Goal: Task Accomplishment & Management: Manage account settings

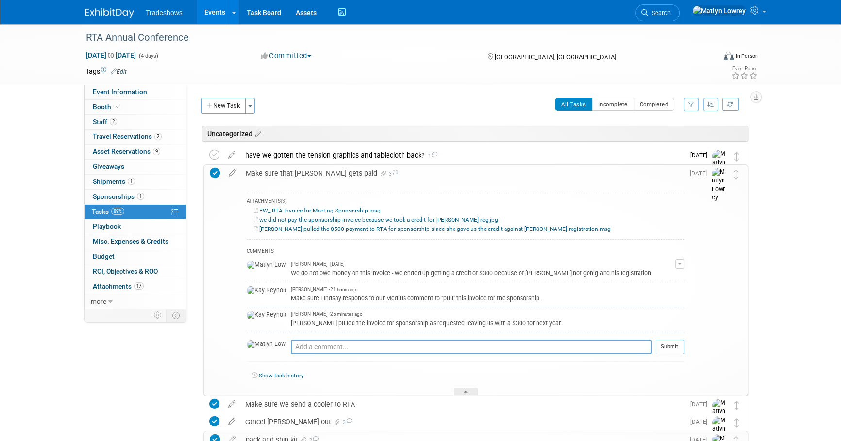
click at [211, 16] on link "Events" at bounding box center [214, 12] width 35 height 24
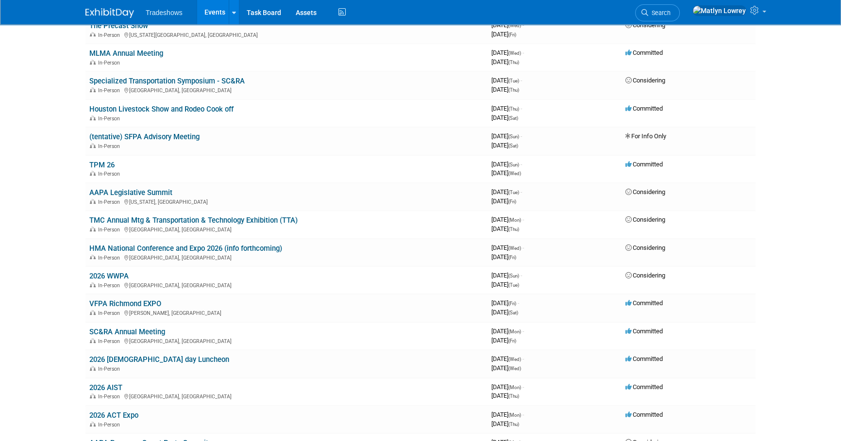
scroll to position [484, 0]
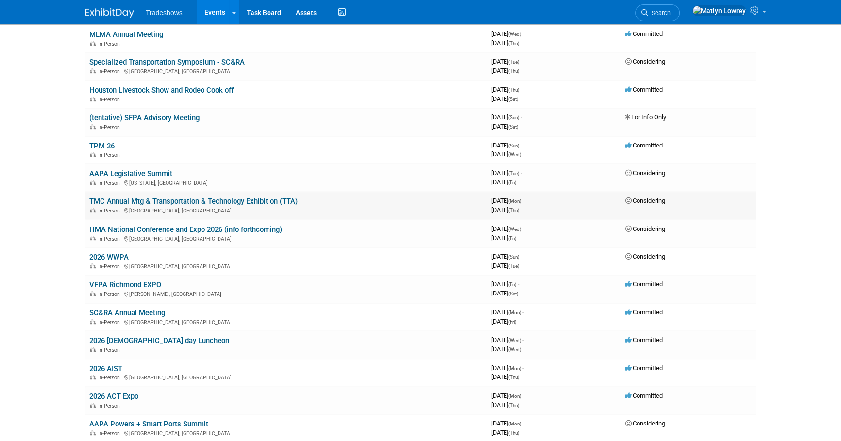
click at [119, 201] on link "TMC Annual Mtg & Transportation & Technology Exhibition (TTA)" at bounding box center [193, 201] width 208 height 9
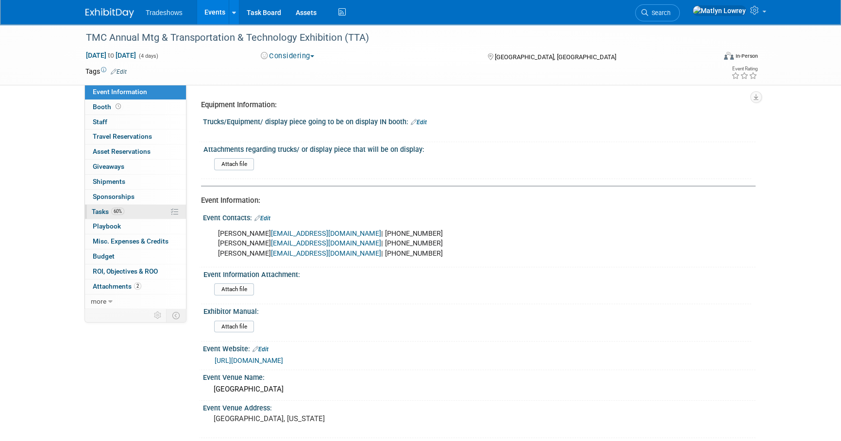
click at [101, 211] on span "Tasks 60%" at bounding box center [108, 212] width 33 height 8
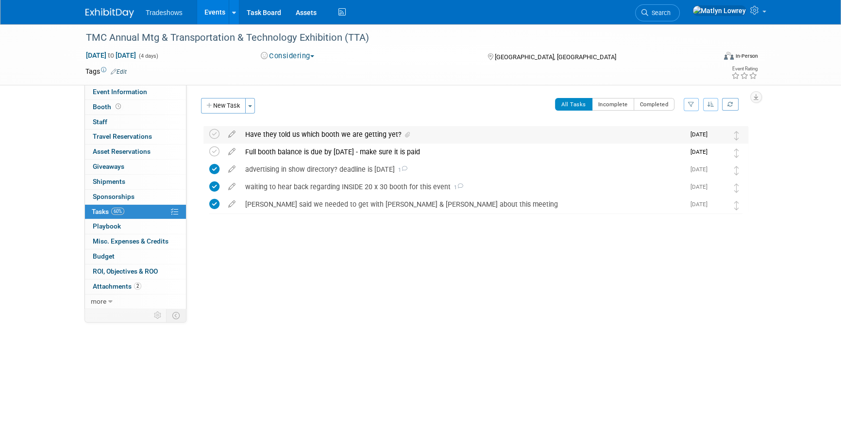
click at [281, 133] on div "Have they told us which booth we are getting yet?" at bounding box center [462, 134] width 444 height 17
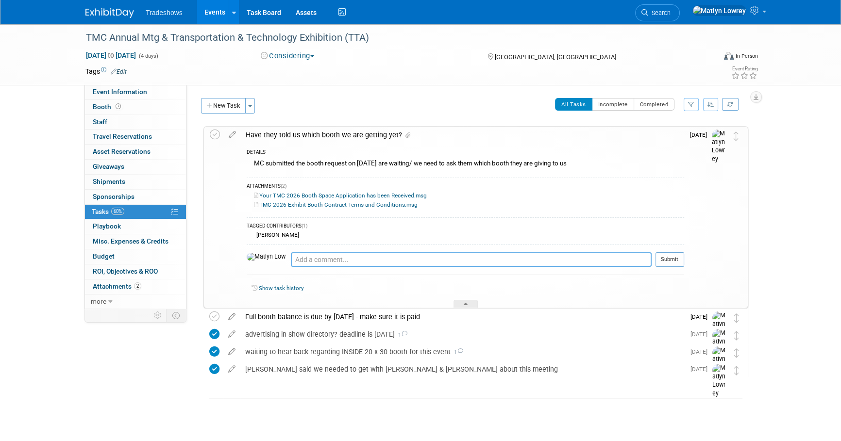
click at [291, 261] on textarea at bounding box center [471, 259] width 361 height 15
type textarea "Yes, we are getting 545"
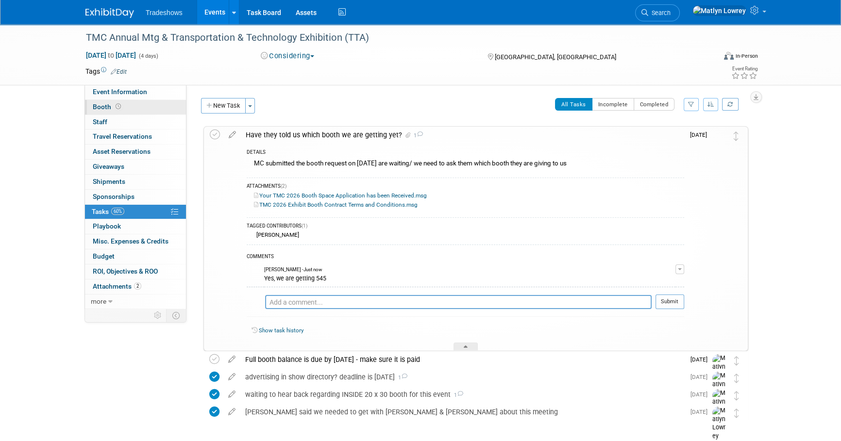
click at [157, 107] on link "Booth" at bounding box center [135, 107] width 101 height 15
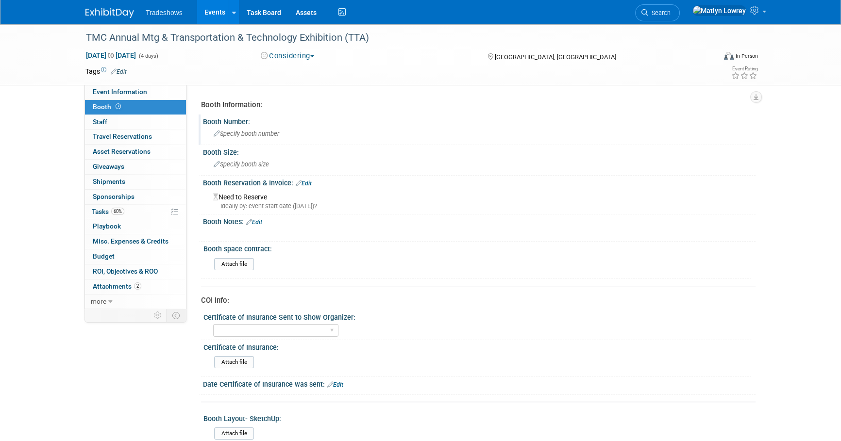
click at [241, 137] on div "Specify booth number" at bounding box center [479, 133] width 538 height 15
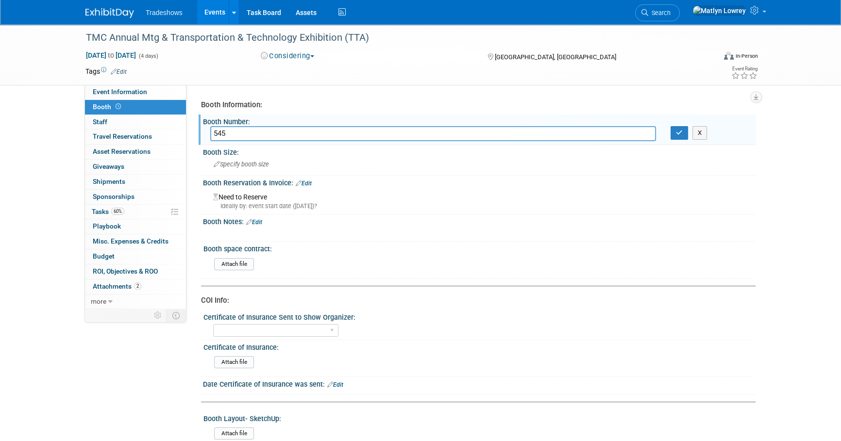
type input "545"
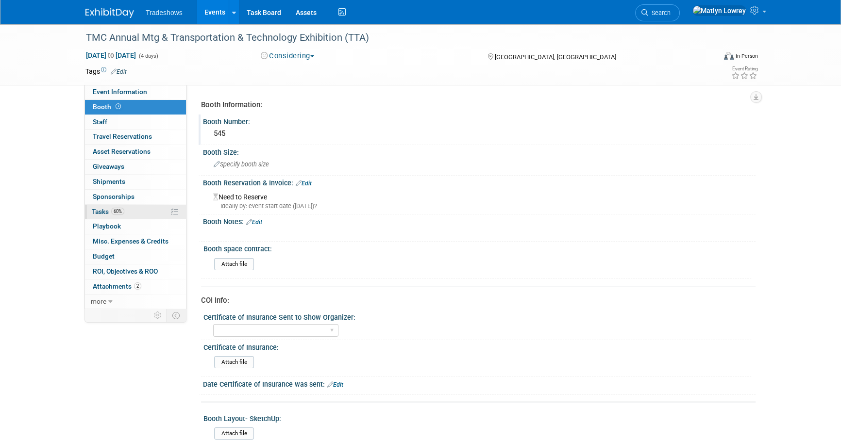
click at [121, 209] on span "60%" at bounding box center [117, 211] width 13 height 7
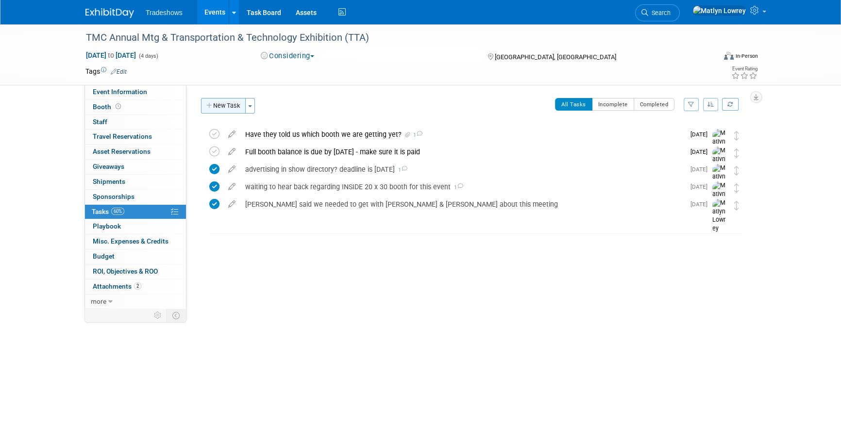
click at [219, 110] on button "New Task" at bounding box center [223, 106] width 45 height 16
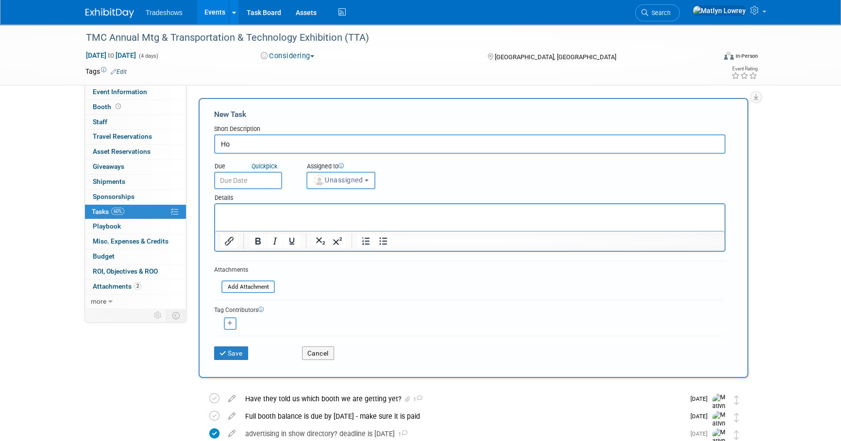
type input "H"
type input "Who is attending this show? need to register and do rooms"
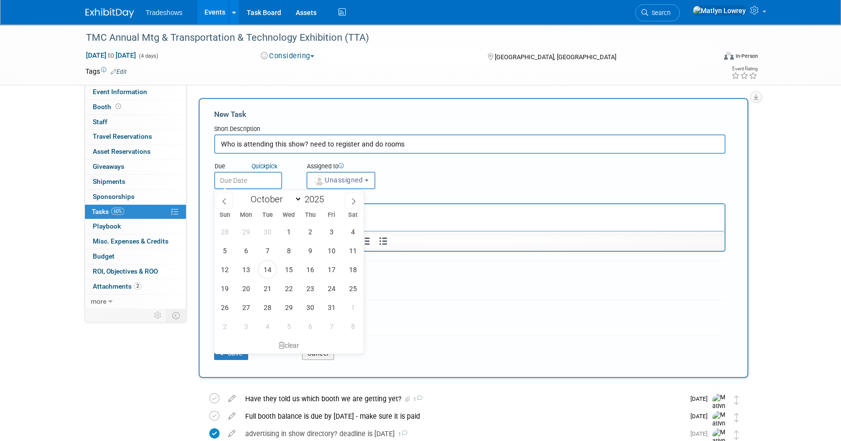
click at [251, 182] on input "text" at bounding box center [248, 180] width 68 height 17
click at [331, 267] on span "17" at bounding box center [331, 269] width 19 height 19
type input "Oct 17, 2025"
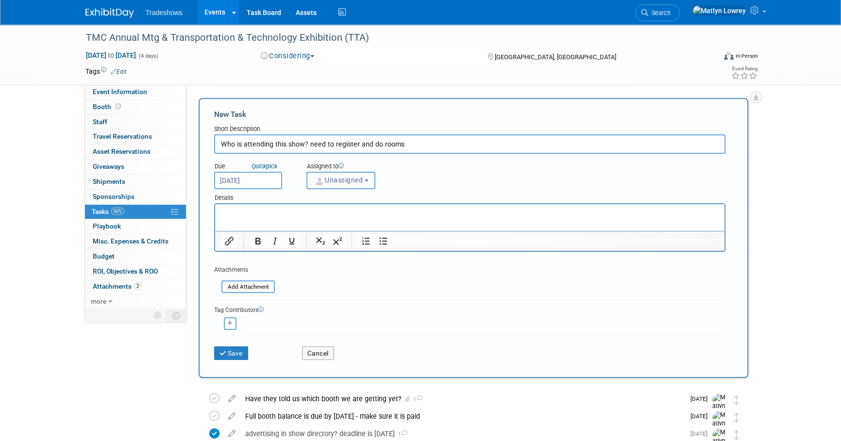
click at [330, 183] on span "Unassigned" at bounding box center [338, 180] width 50 height 8
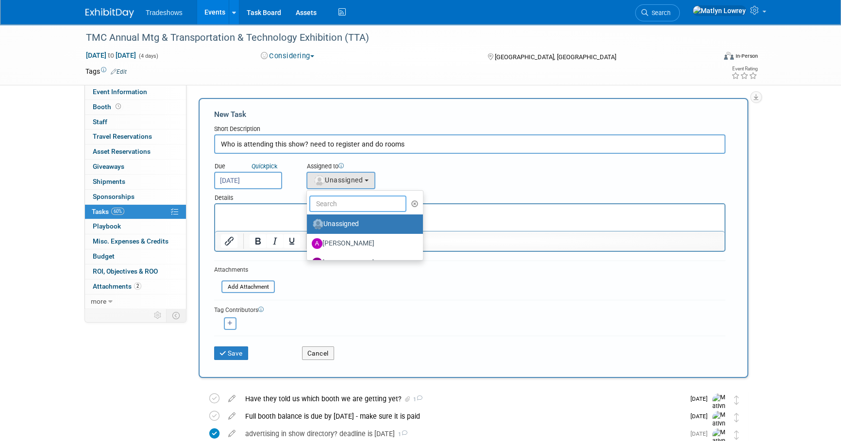
click at [339, 204] on input "text" at bounding box center [357, 204] width 97 height 17
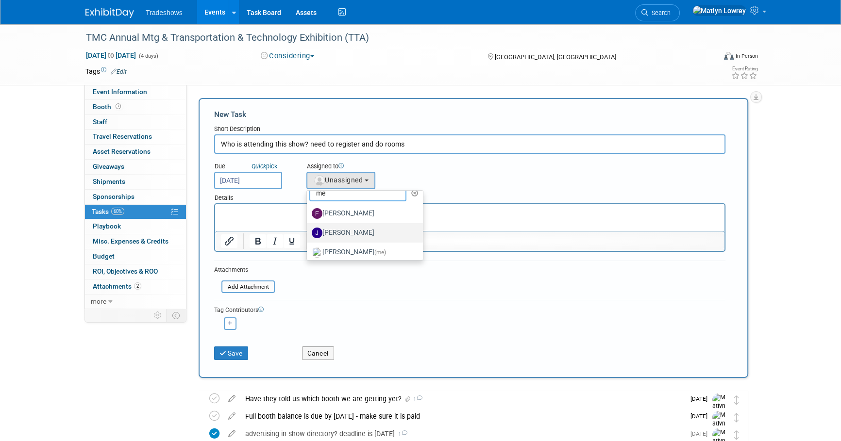
scroll to position [15, 0]
type input "me"
click at [333, 247] on label "Matlyn Lowrey (me)" at bounding box center [362, 249] width 101 height 16
click at [308, 247] on input "Matlyn Lowrey (me)" at bounding box center [305, 247] width 6 height 6
select select "53a61db3-ae1f-4f8e-85ed-74f10af30436"
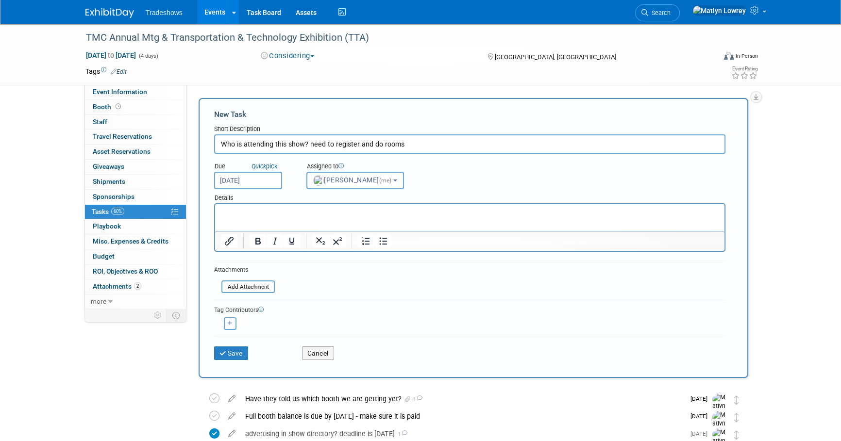
click at [229, 324] on icon "button" at bounding box center [230, 323] width 5 height 5
select select
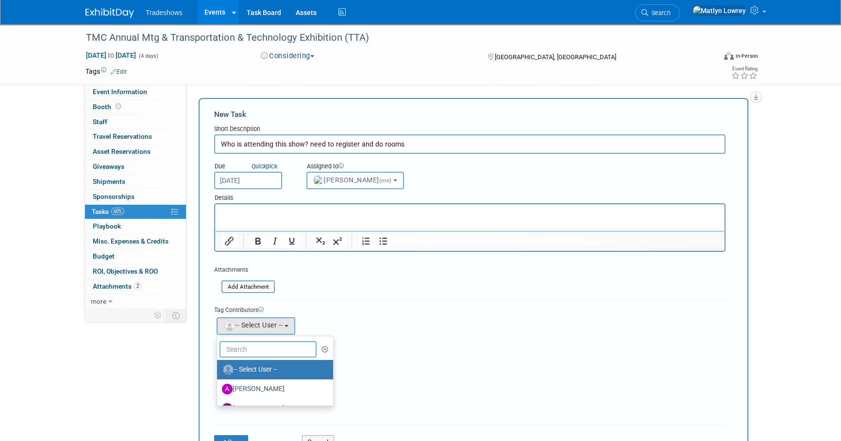
click at [237, 346] on input "text" at bounding box center [267, 349] width 97 height 17
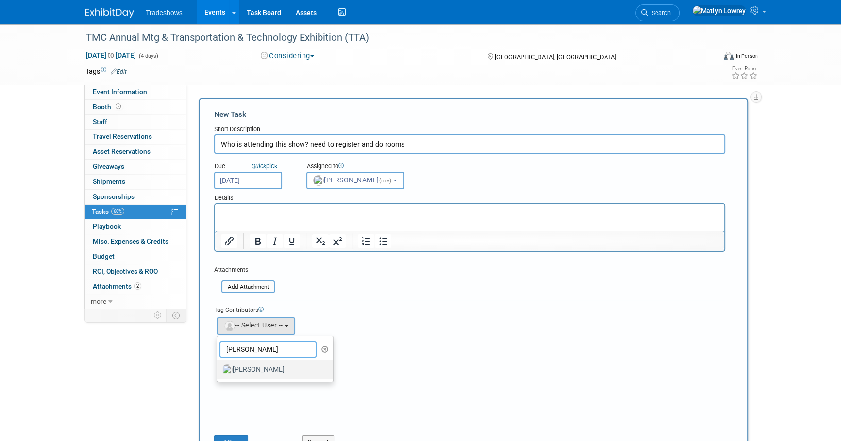
type input "kay"
click at [247, 367] on label "[PERSON_NAME]" at bounding box center [272, 370] width 101 height 16
click at [218, 367] on input "[PERSON_NAME]" at bounding box center [215, 369] width 6 height 6
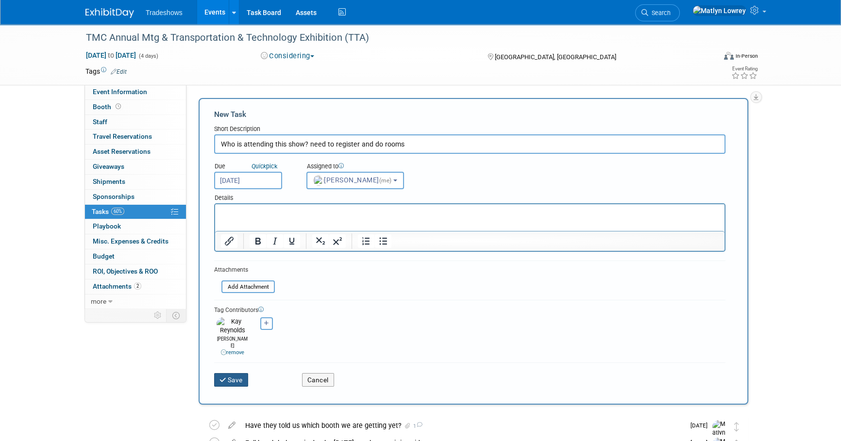
drag, startPoint x: 233, startPoint y: 368, endPoint x: 233, endPoint y: 362, distance: 6.3
click at [233, 373] on button "Save" at bounding box center [231, 380] width 34 height 14
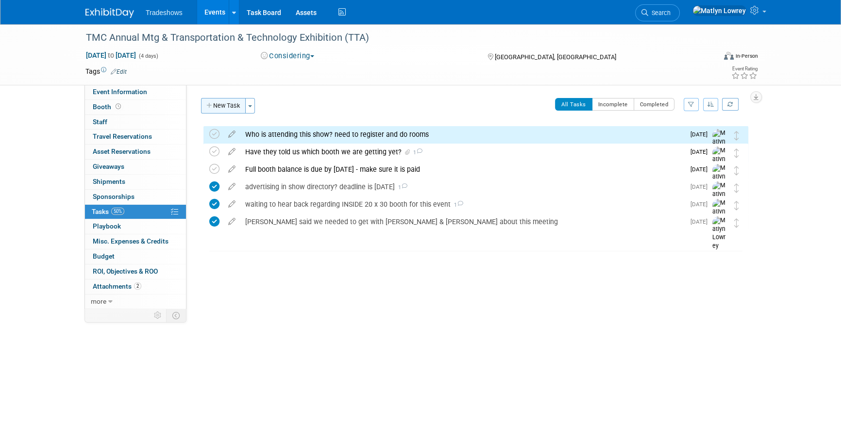
click at [231, 110] on button "New Task" at bounding box center [223, 106] width 45 height 16
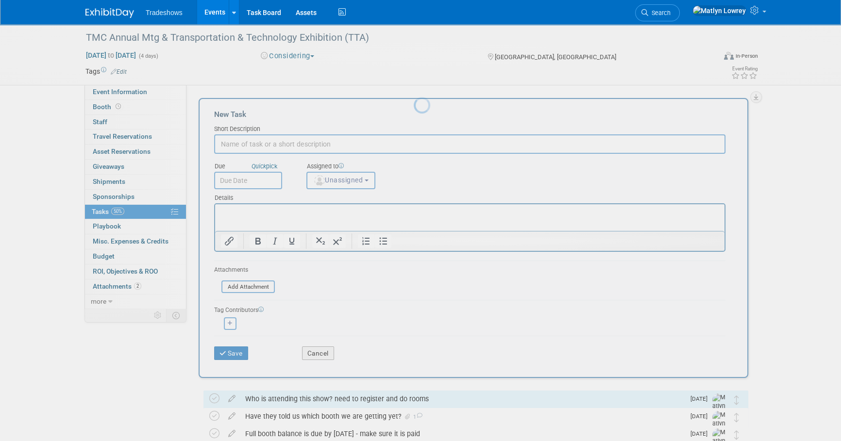
scroll to position [0, 0]
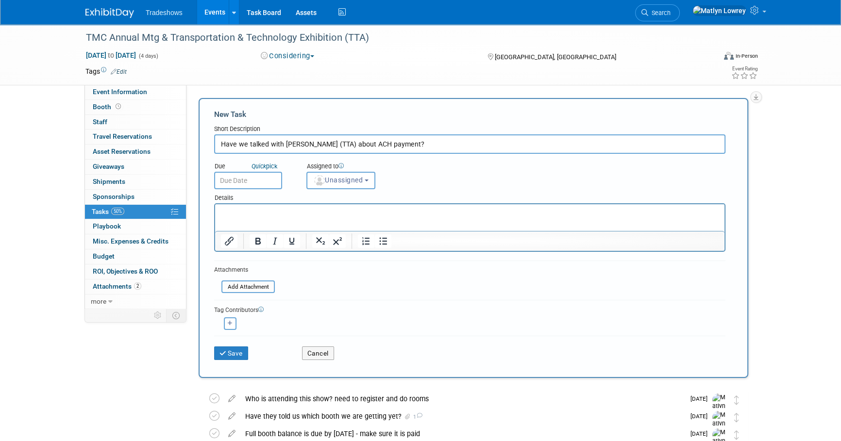
type input "Have we talked with Leyla (TTA) about ACH payment?"
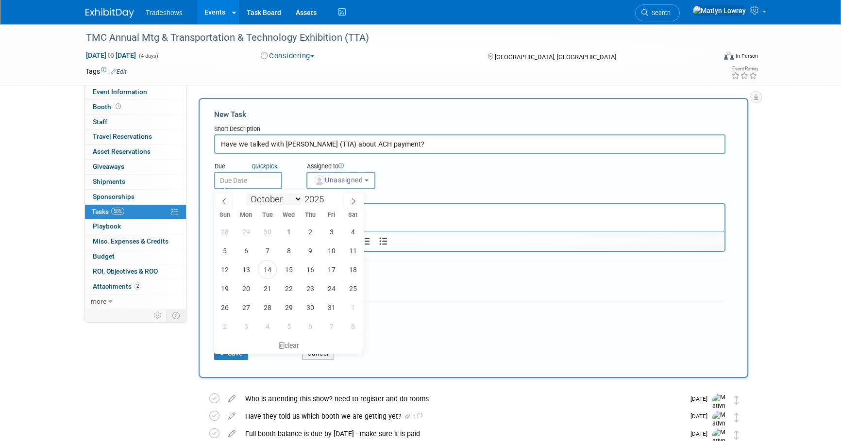
click at [261, 185] on body "Tradeshows Events Add Event Bulk Upload Events Shareable Event Boards Recently …" at bounding box center [420, 220] width 841 height 441
click at [335, 270] on span "17" at bounding box center [331, 269] width 19 height 19
type input "Oct 17, 2025"
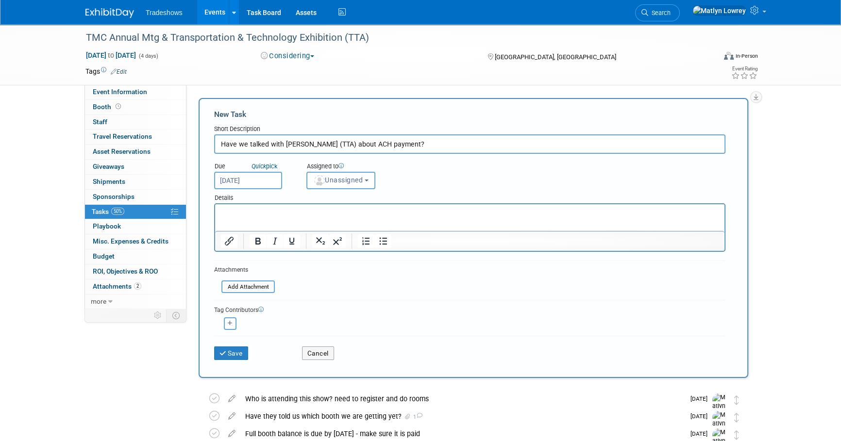
click at [389, 148] on input "Have we talked with Leyla (TTA) about ACH payment?" at bounding box center [469, 143] width 511 height 19
click at [359, 181] on span "Unassigned" at bounding box center [338, 180] width 50 height 8
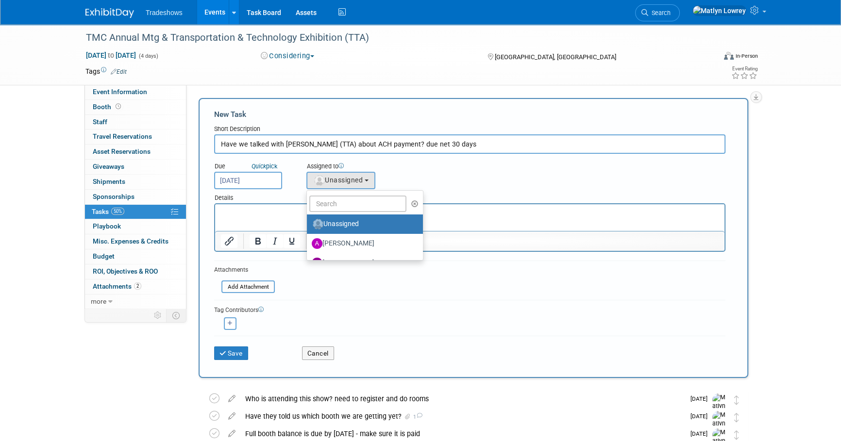
click at [452, 141] on input "Have we talked with Leyla (TTA) about ACH payment? due net 30 days" at bounding box center [469, 143] width 511 height 19
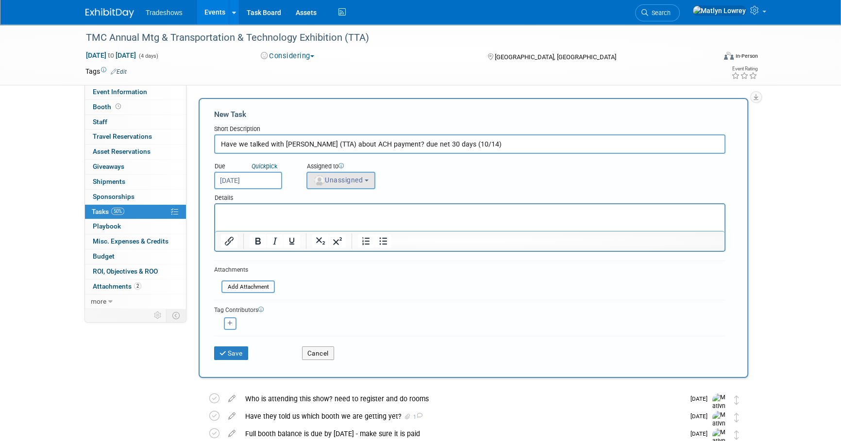
type input "Have we talked with Leyla (TTA) about ACH payment? due net 30 days (10/14)"
click at [350, 177] on span "Unassigned" at bounding box center [338, 180] width 50 height 8
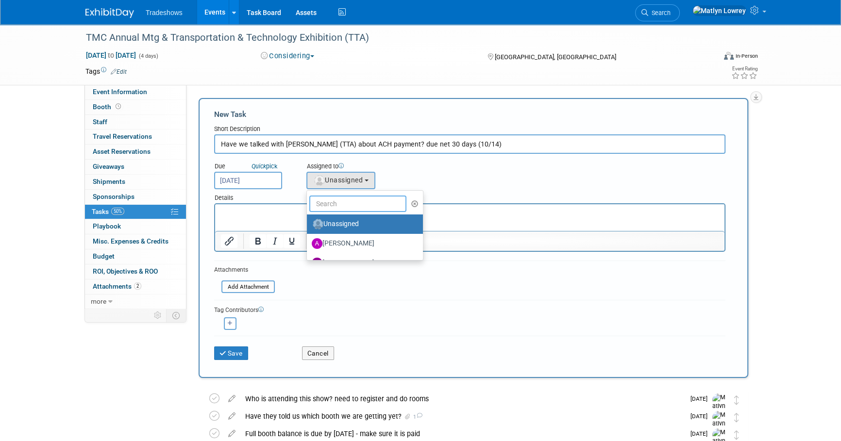
click at [344, 203] on input "text" at bounding box center [357, 204] width 97 height 17
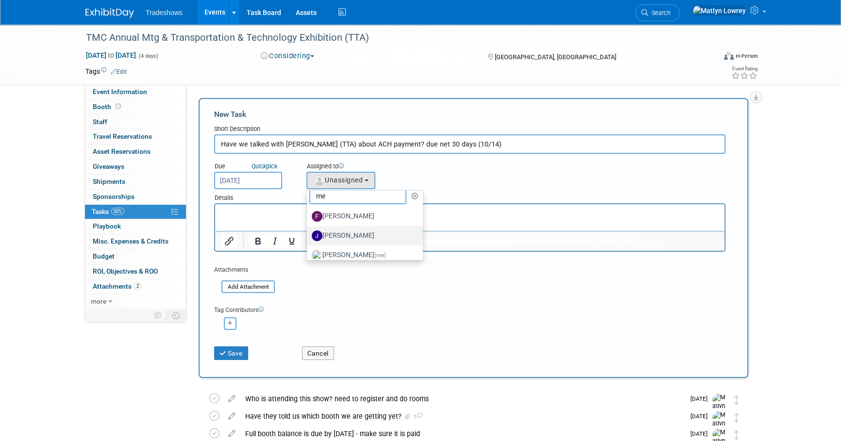
scroll to position [15, 0]
type input "me"
click at [337, 246] on label "Matlyn Lowrey (me)" at bounding box center [362, 249] width 101 height 16
click at [308, 246] on input "Matlyn Lowrey (me)" at bounding box center [305, 247] width 6 height 6
select select "53a61db3-ae1f-4f8e-85ed-74f10af30436"
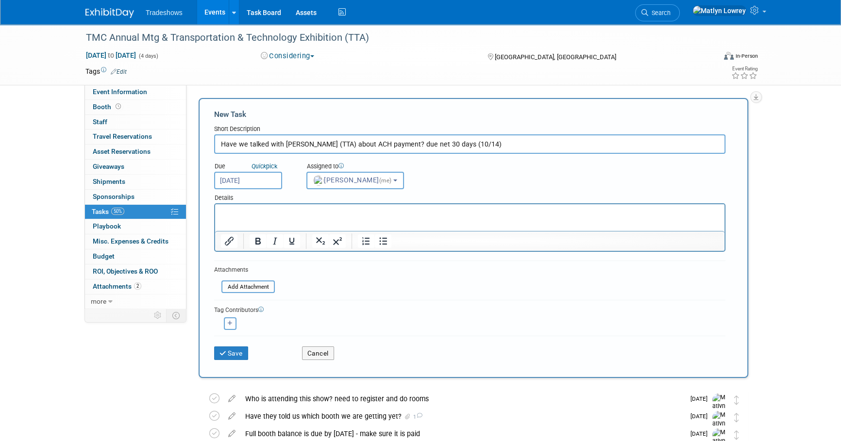
click at [230, 321] on icon "button" at bounding box center [230, 323] width 5 height 5
select select
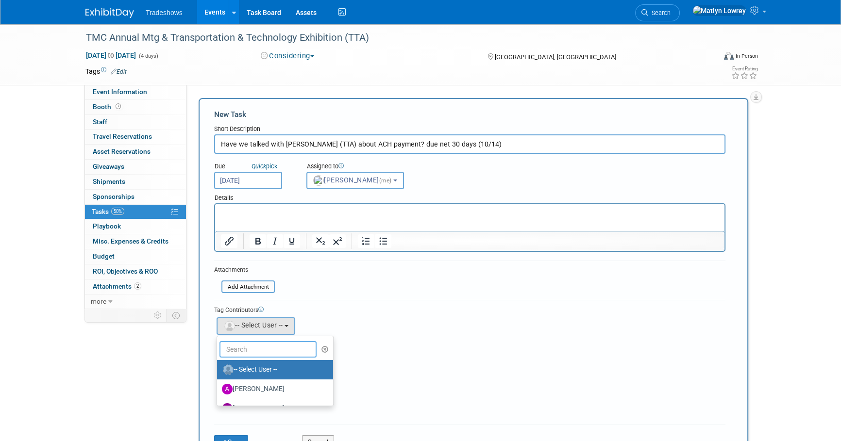
click at [236, 345] on input "text" at bounding box center [267, 349] width 97 height 17
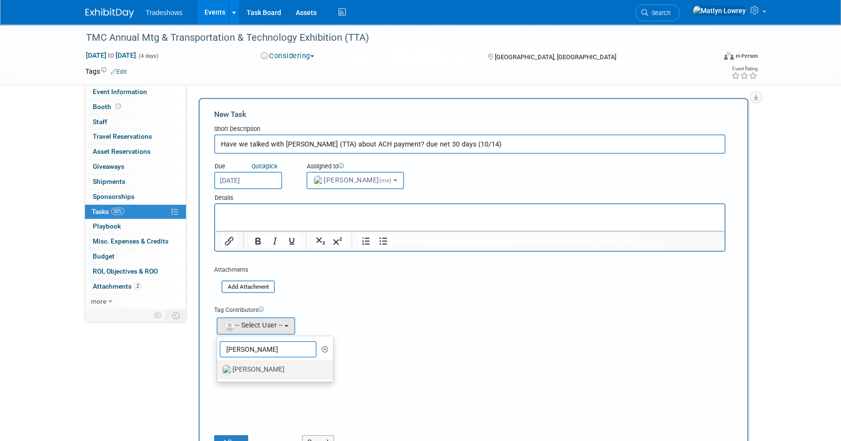
type input "kay"
click at [253, 365] on label "[PERSON_NAME]" at bounding box center [272, 370] width 101 height 16
click at [218, 366] on input "[PERSON_NAME]" at bounding box center [215, 369] width 6 height 6
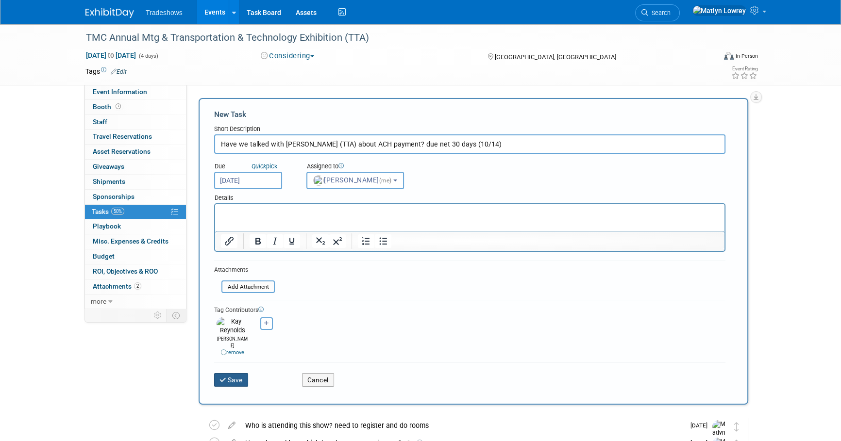
click at [236, 374] on button "Save" at bounding box center [231, 380] width 34 height 14
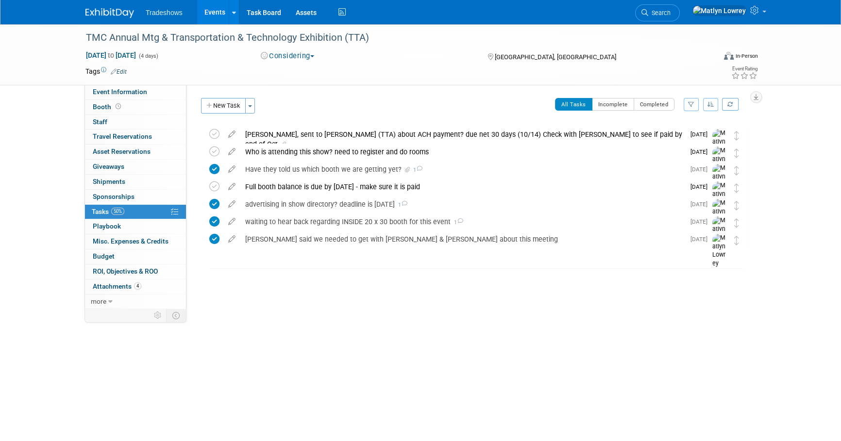
click at [217, 14] on link "Events" at bounding box center [214, 12] width 35 height 24
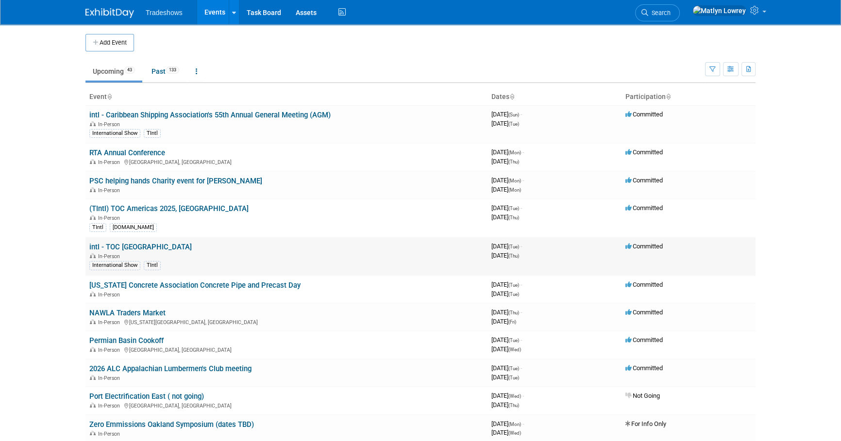
click at [112, 245] on link "intl - TOC [GEOGRAPHIC_DATA]" at bounding box center [140, 247] width 102 height 9
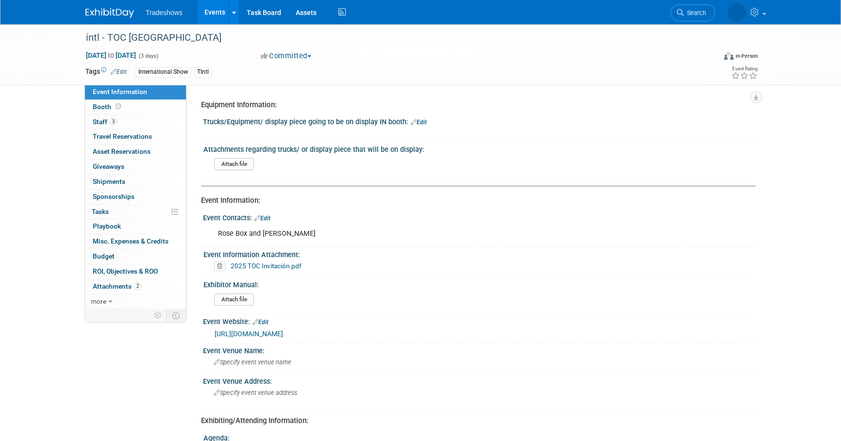
select select "Has been submitted"
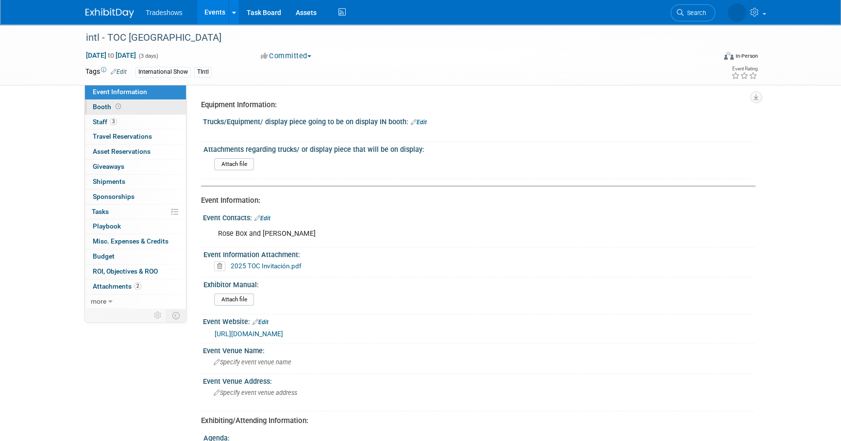
click at [95, 106] on span "Booth" at bounding box center [108, 107] width 30 height 8
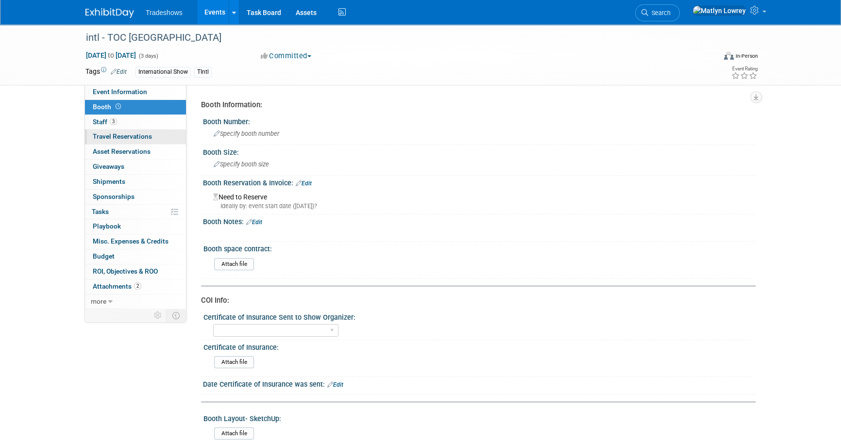
click at [146, 130] on link "0 Travel Reservations 0" at bounding box center [135, 137] width 101 height 15
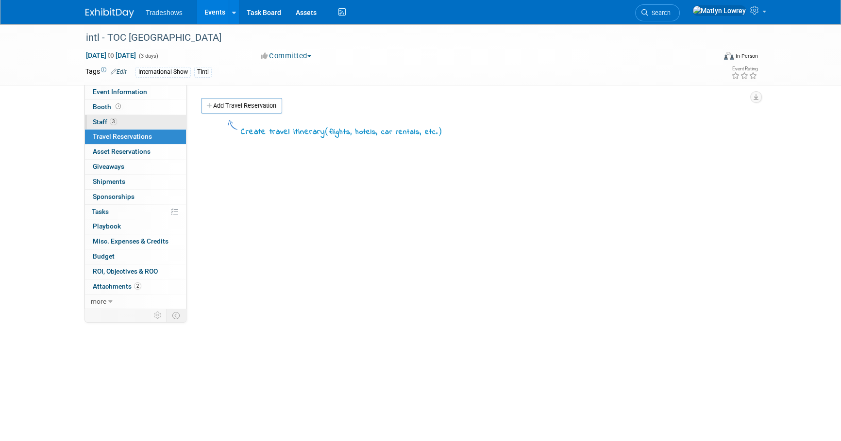
click at [144, 121] on link "3 Staff 3" at bounding box center [135, 122] width 101 height 15
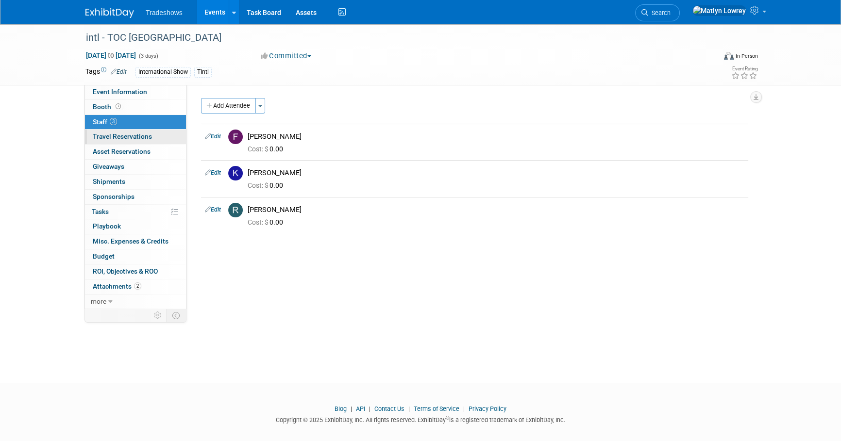
click at [145, 135] on span "Travel Reservations 0" at bounding box center [122, 137] width 59 height 8
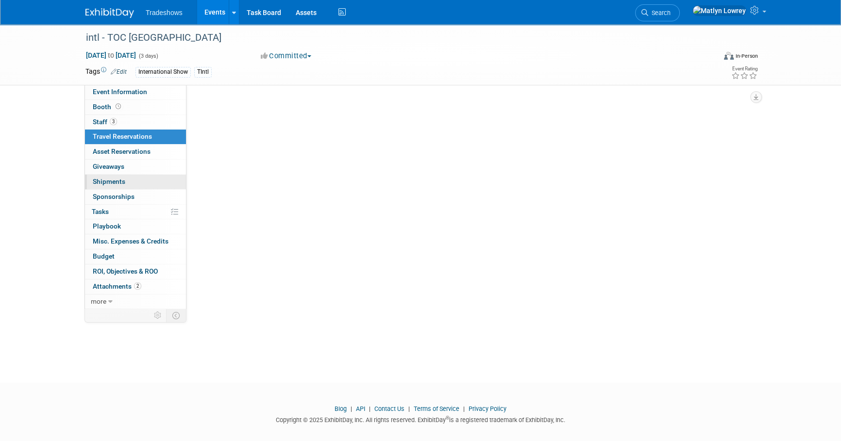
click at [136, 167] on link "0 Giveaways 0" at bounding box center [135, 167] width 101 height 15
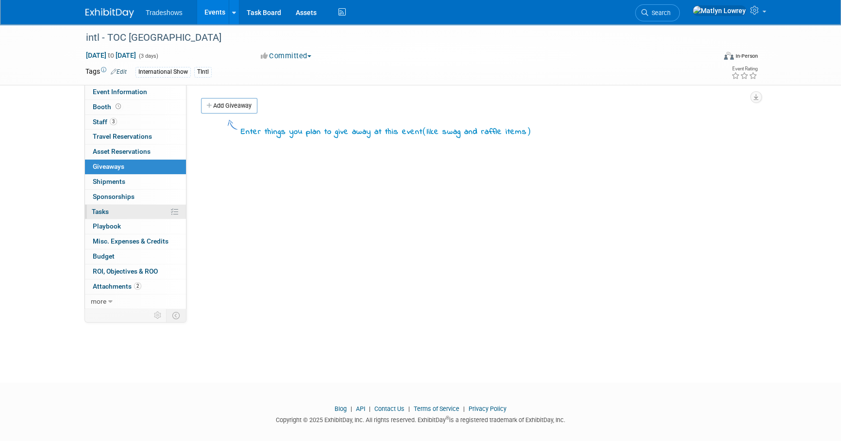
click at [123, 213] on link "0% Tasks 0%" at bounding box center [135, 212] width 101 height 15
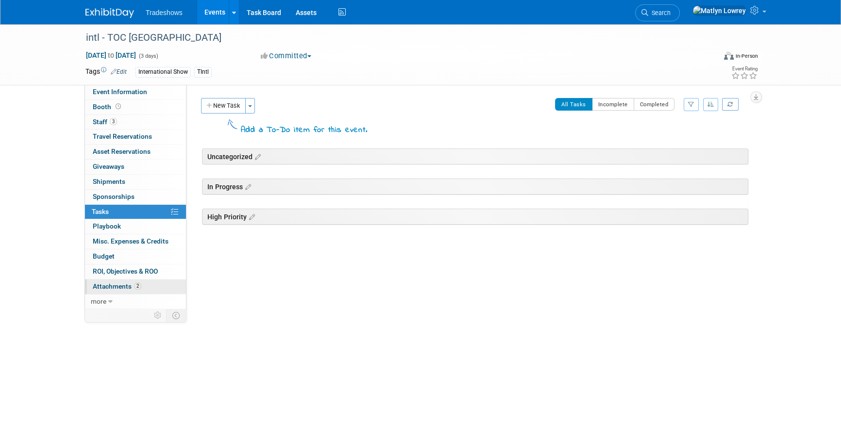
click at [123, 283] on span "Attachments 2" at bounding box center [117, 287] width 49 height 8
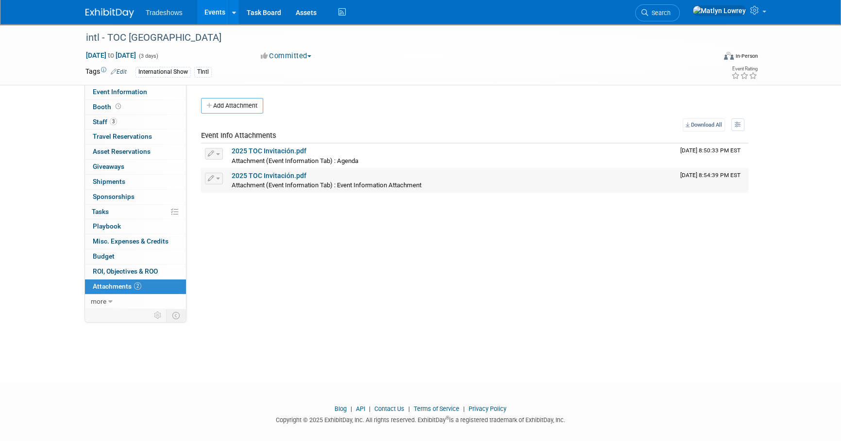
click at [275, 176] on link "2025 TOC Invitación.pdf" at bounding box center [269, 176] width 75 height 8
